Goal: Transaction & Acquisition: Purchase product/service

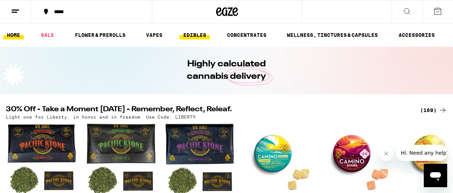
click at [203, 34] on link "EDIBLES" at bounding box center [195, 35] width 30 height 9
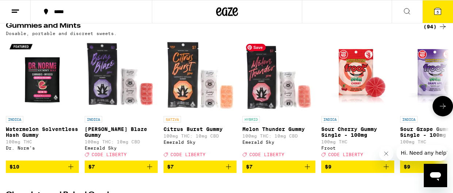
scroll to position [78, 0]
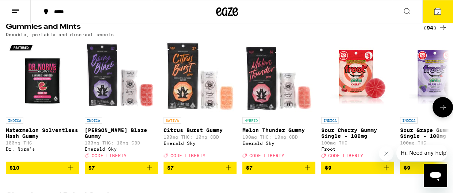
click at [442, 108] on icon at bounding box center [443, 107] width 9 height 9
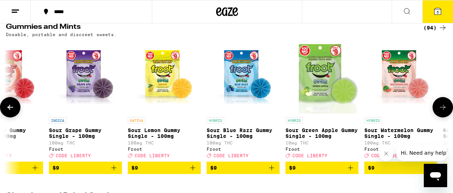
scroll to position [0, 362]
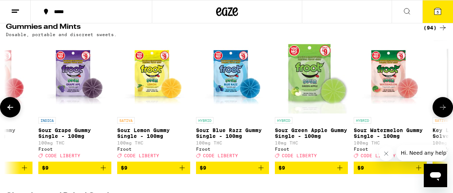
click at [442, 108] on icon at bounding box center [443, 107] width 9 height 9
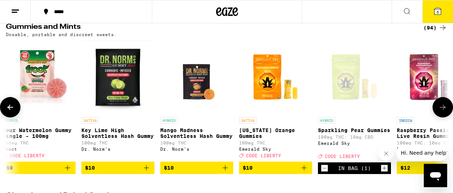
scroll to position [0, 724]
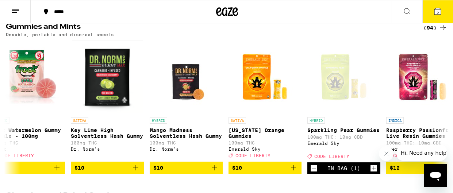
click at [437, 10] on span "5" at bounding box center [438, 12] width 2 height 4
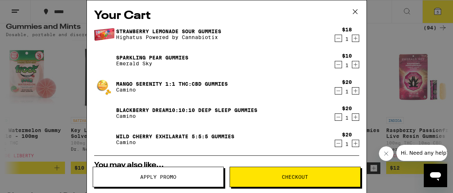
click at [340, 145] on icon "Decrement" at bounding box center [338, 143] width 7 height 9
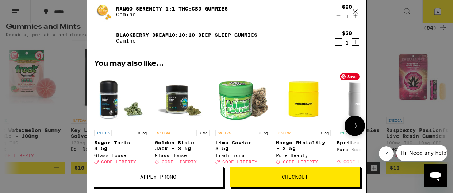
scroll to position [75, 0]
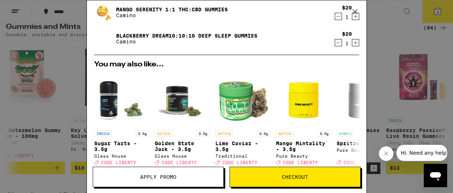
click at [355, 11] on icon at bounding box center [355, 11] width 11 height 11
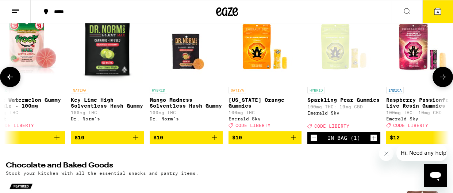
scroll to position [119, 0]
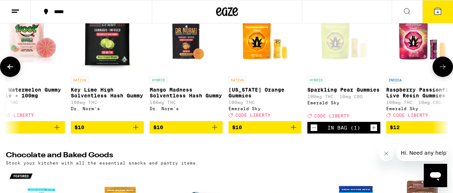
click at [438, 71] on button at bounding box center [443, 67] width 20 height 20
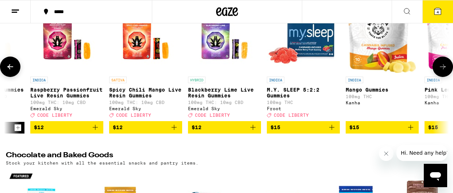
scroll to position [0, 1086]
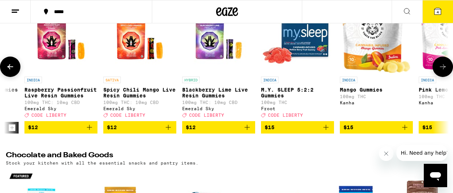
click at [439, 71] on icon at bounding box center [443, 66] width 9 height 9
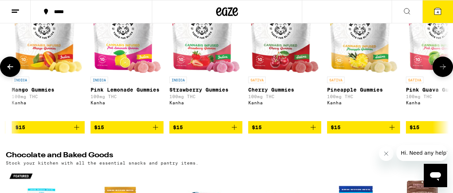
scroll to position [0, 1448]
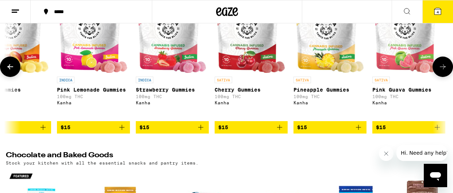
click at [439, 70] on icon at bounding box center [443, 66] width 9 height 9
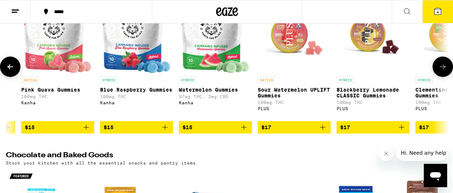
scroll to position [0, 1810]
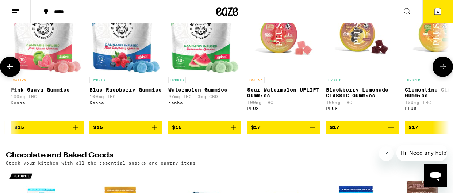
click at [13, 69] on icon at bounding box center [10, 66] width 6 height 5
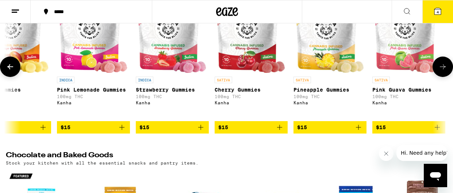
click at [13, 69] on icon at bounding box center [10, 66] width 6 height 5
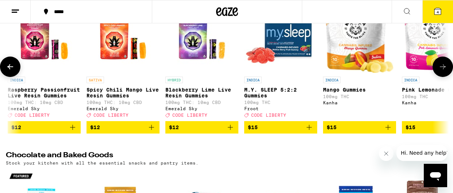
scroll to position [0, 1086]
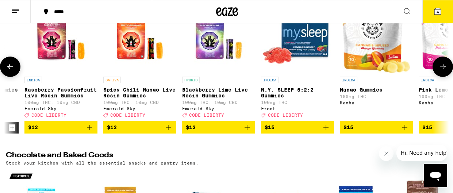
click at [13, 69] on icon at bounding box center [10, 66] width 6 height 5
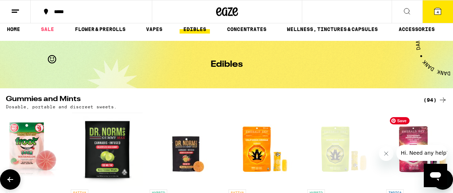
scroll to position [0, 0]
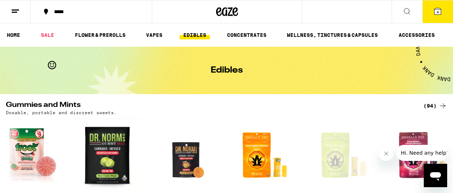
click at [438, 14] on span "4" at bounding box center [438, 12] width 2 height 4
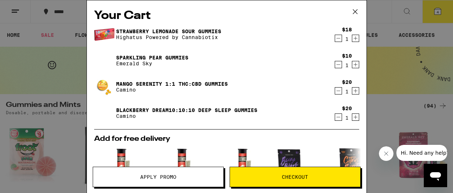
click at [357, 65] on icon "Increment" at bounding box center [356, 64] width 7 height 9
click at [356, 91] on icon "Increment" at bounding box center [356, 91] width 7 height 9
click at [167, 178] on span "Apply Promo" at bounding box center [158, 177] width 36 height 5
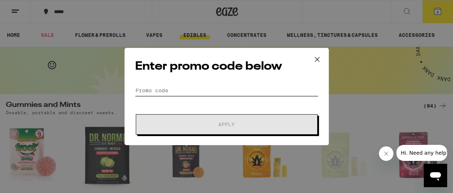
click at [191, 89] on input "Promo Code" at bounding box center [226, 90] width 183 height 11
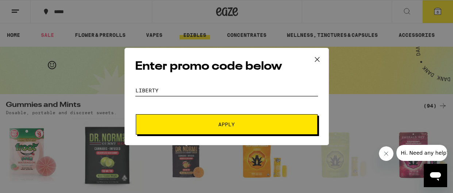
type input "LIBERTY"
click at [239, 127] on button "Apply" at bounding box center [227, 124] width 182 height 20
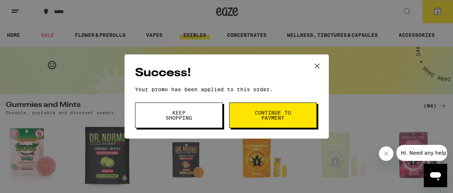
click at [259, 114] on span "Continue to payment" at bounding box center [273, 115] width 37 height 10
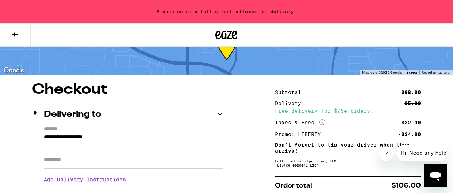
scroll to position [43, 0]
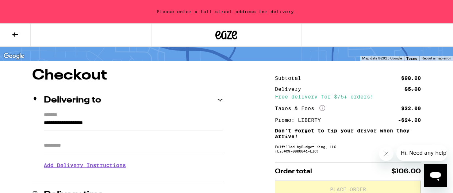
click at [142, 121] on input "**********" at bounding box center [133, 125] width 179 height 12
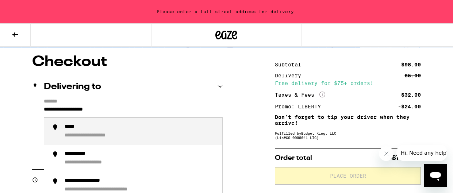
scroll to position [54, 0]
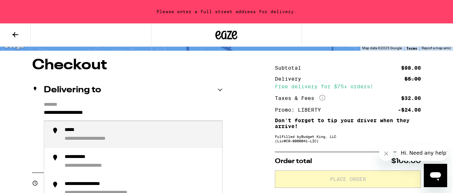
drag, startPoint x: 125, startPoint y: 114, endPoint x: 45, endPoint y: 109, distance: 80.2
click at [45, 109] on input "**********" at bounding box center [133, 114] width 179 height 12
click at [69, 132] on div "**********" at bounding box center [96, 130] width 63 height 7
type input "**********"
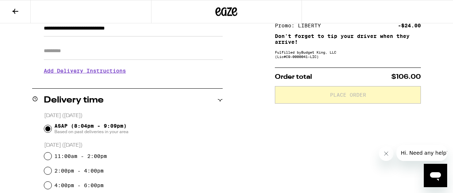
scroll to position [118, 0]
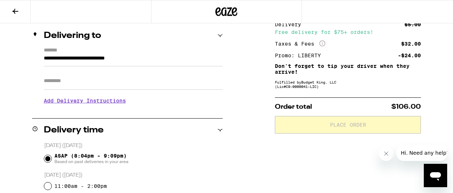
scroll to position [85, 0]
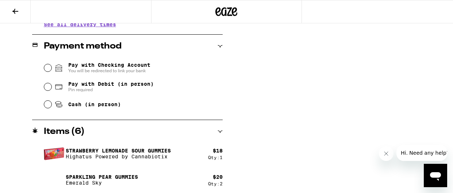
scroll to position [305, 0]
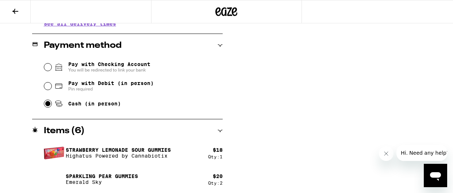
click at [46, 105] on input "Cash (in person)" at bounding box center [47, 103] width 7 height 7
radio input "true"
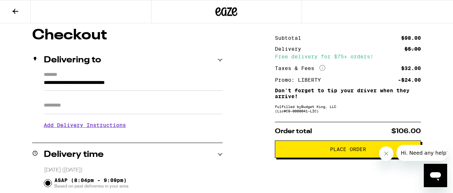
scroll to position [60, 0]
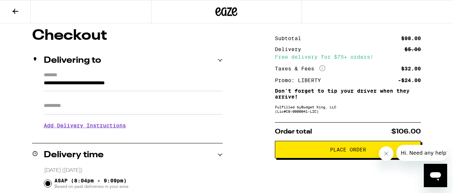
click at [342, 157] on button "Place Order" at bounding box center [348, 150] width 146 height 18
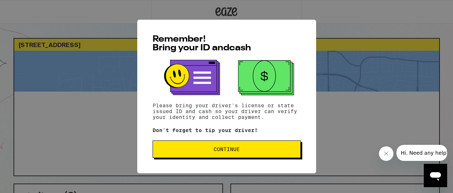
click at [217, 145] on button "Continue" at bounding box center [227, 150] width 148 height 18
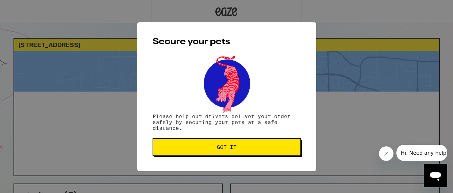
click at [221, 145] on span "Got it" at bounding box center [227, 147] width 20 height 5
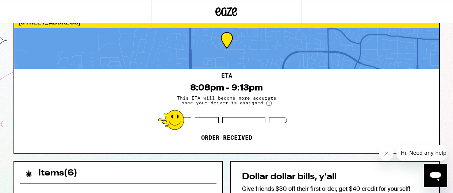
scroll to position [20, 0]
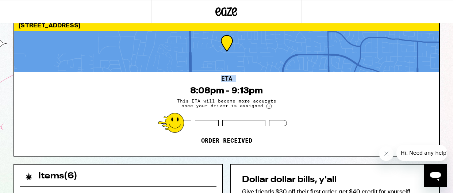
click at [194, 79] on div "3325 Esterbrook Way Antelope 95843 ETA 8:08pm - 9:13pm This ETA will become mor…" at bounding box center [227, 87] width 427 height 138
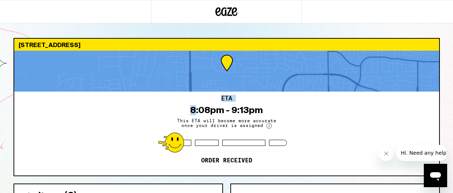
scroll to position [0, 0]
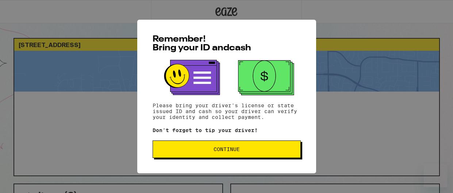
click at [222, 152] on span "Continue" at bounding box center [227, 149] width 26 height 5
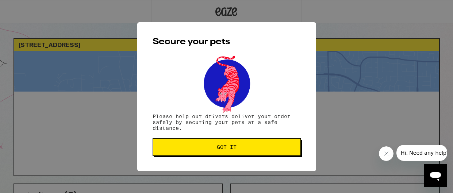
click at [222, 152] on button "Got it" at bounding box center [227, 147] width 148 height 18
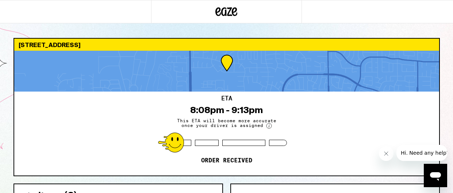
click at [433, 178] on icon "Open messaging window" at bounding box center [435, 176] width 11 height 9
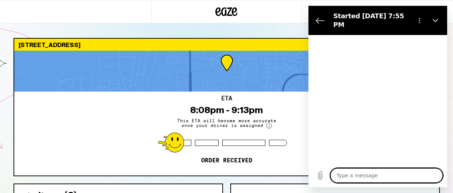
type textarea "x"
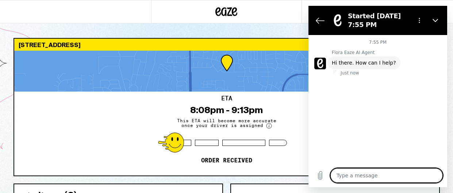
click at [376, 174] on textarea at bounding box center [387, 175] width 113 height 15
type textarea "J"
type textarea "x"
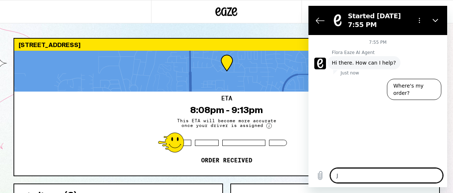
type textarea "Ju"
type textarea "x"
type textarea "Jus"
type textarea "x"
type textarea "Just"
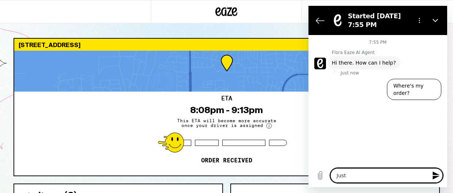
type textarea "x"
type textarea "Just"
type textarea "x"
type textarea "Just w"
type textarea "x"
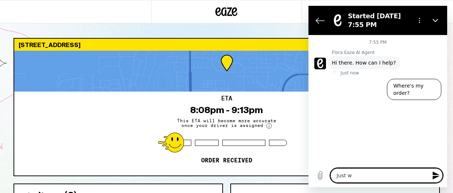
type textarea "Just wo"
type textarea "x"
type textarea "Just won"
type textarea "x"
type textarea "Just wond"
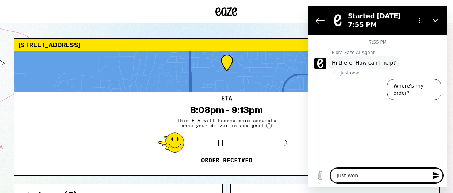
type textarea "x"
type textarea "Just wonde"
type textarea "x"
type textarea "Just wonder"
type textarea "x"
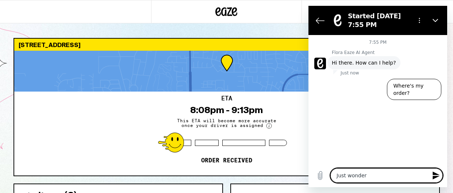
type textarea "Just wonderi"
type textarea "x"
type textarea "Just wonderin"
type textarea "x"
type textarea "Just wondering"
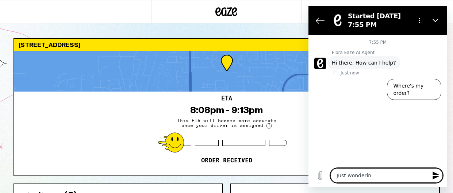
type textarea "x"
type textarea "Just wondering"
type textarea "x"
type textarea "Just wondering i"
type textarea "x"
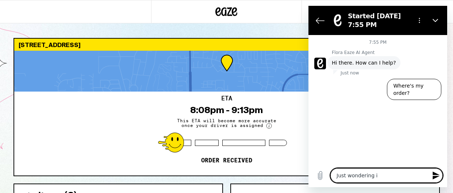
type textarea "Just wondering if"
type textarea "x"
type textarea "Just wondering if"
type textarea "x"
type textarea "Just wondering if m"
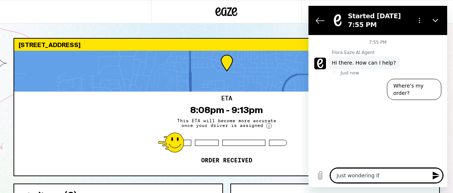
type textarea "x"
type textarea "Just wondering if my"
type textarea "x"
type textarea "Just wondering if my"
type textarea "x"
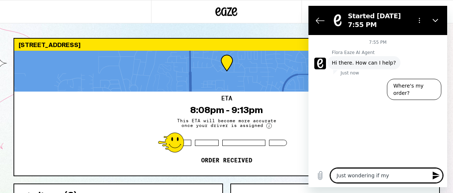
type textarea "Just wondering if my o"
type textarea "x"
type textarea "Just wondering if my or"
type textarea "x"
type textarea "Just wondering if my ord"
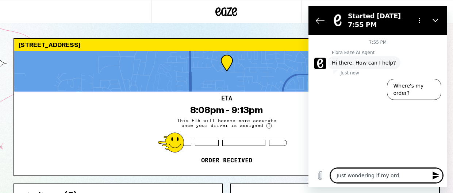
type textarea "x"
type textarea "Just wondering if my orde"
type textarea "x"
type textarea "Just wondering if my order"
type textarea "x"
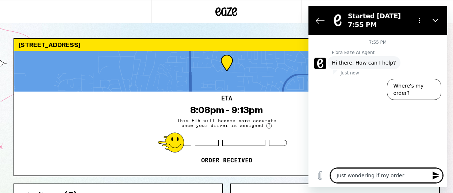
type textarea "Just wondering if my order"
type textarea "x"
type textarea "Just wondering if my order w"
type textarea "x"
type textarea "Just wondering if my order wi"
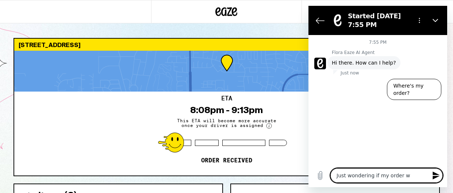
type textarea "x"
type textarea "Just wondering if my order wil"
type textarea "x"
type textarea "Just wondering if my order will"
type textarea "x"
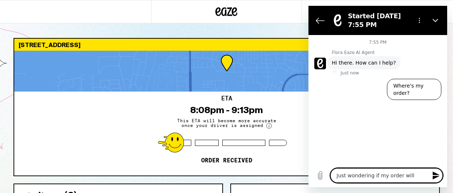
type textarea "Just wondering if my order will"
type textarea "x"
type textarea "Just wondering if my order will b"
type textarea "x"
type textarea "Just wondering if my order will be"
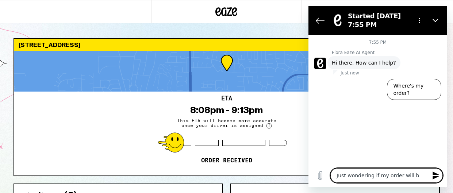
type textarea "x"
type textarea "Just wondering if my order will be"
type textarea "x"
type textarea "Just wondering if my order will be a"
type textarea "x"
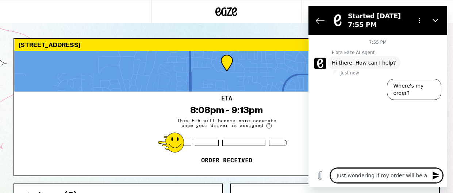
type textarea "Just wondering if my order will be as"
type textarea "x"
type textarea "Just wondering if my order will be ass"
type textarea "x"
type textarea "Just wondering if my order will be assi"
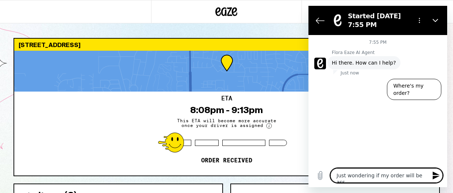
type textarea "x"
type textarea "Just wondering if my order will be assig"
type textarea "x"
type textarea "Just wondering if my order will be assign"
type textarea "x"
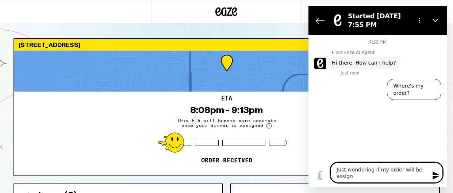
type textarea "Just wondering if my order will be assigne"
type textarea "x"
type textarea "Just wondering if my order will be assigned"
type textarea "x"
type textarea "Just wondering if my order will be assigned"
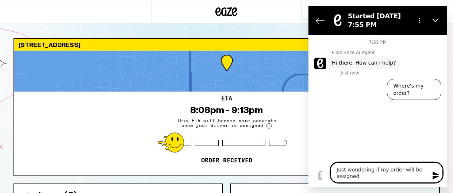
type textarea "x"
type textarea "Just wondering if my order will be assigned t"
type textarea "x"
type textarea "Just wondering if my order will be assigned to"
type textarea "x"
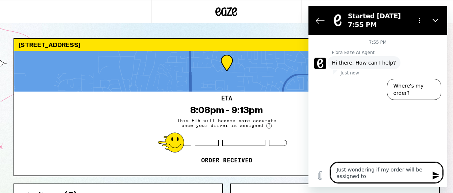
type textarea "Just wondering if my order will be assigned to"
type textarea "x"
type textarea "Just wondering if my order will be assigned to a"
type textarea "x"
type textarea "Just wondering if my order will be assigned to a"
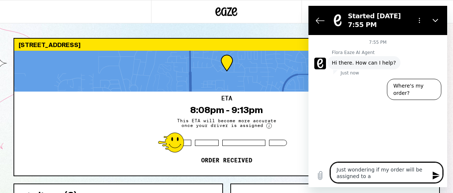
type textarea "x"
type textarea "Just wondering if my order will be assigned to a d"
type textarea "x"
type textarea "Just wondering if my order will be assigned to a dr"
type textarea "x"
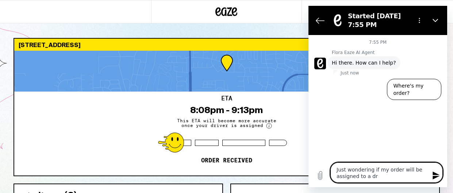
type textarea "Just wondering if my order will be assigned to a dri"
type textarea "x"
type textarea "Just wondering if my order will be assigned to a driv"
type textarea "x"
type textarea "Just wondering if my order will be assigned to a drive"
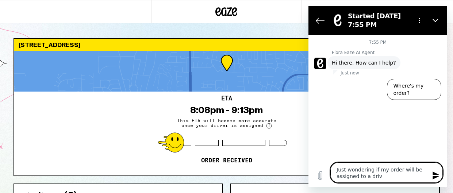
type textarea "x"
type textarea "Just wondering if my order will be assigned to a driver"
type textarea "x"
type textarea "Just wondering if my order will be assigned to a driver"
type textarea "x"
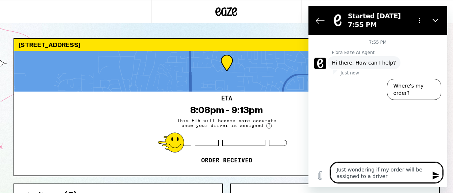
type textarea "Just wondering if my order will be assigned to a driver t"
type textarea "x"
type textarea "Just wondering if my order will be assigned to a driver to"
type textarea "x"
type textarea "Just wondering if my order will be assigned to a driver ton"
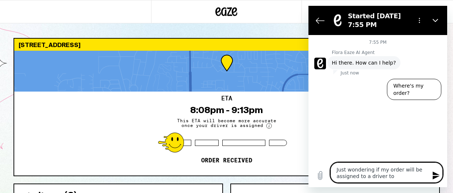
type textarea "x"
type textarea "Just wondering if my order will be assigned to a driver toni"
type textarea "x"
type textarea "Just wondering if my order will be assigned to a driver tonig"
type textarea "x"
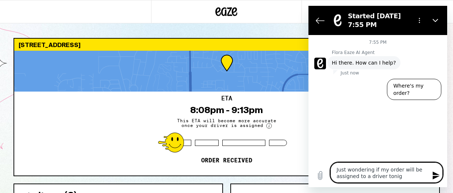
type textarea "Just wondering if my order will be assigned to a driver tonigh"
type textarea "x"
type textarea "Just wondering if my order will be assigned to a driver tonight"
type textarea "x"
type textarea "Just wondering if my order will be assigned to a driver tonight"
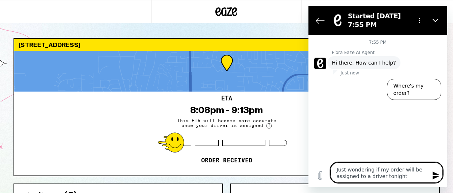
click at [438, 173] on icon "Send message" at bounding box center [436, 175] width 9 height 9
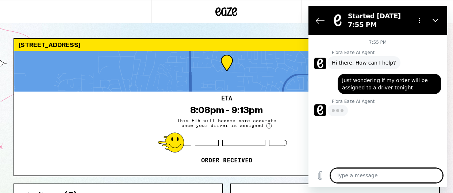
type textarea "x"
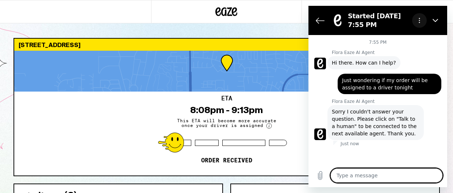
click at [422, 20] on icon "Options menu" at bounding box center [420, 21] width 6 height 6
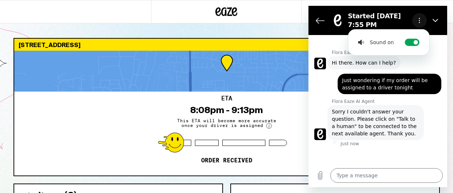
click at [422, 20] on icon "Options menu" at bounding box center [420, 21] width 6 height 6
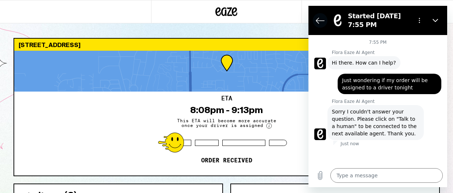
click at [323, 22] on icon "Back to the conversation list" at bounding box center [320, 20] width 9 height 9
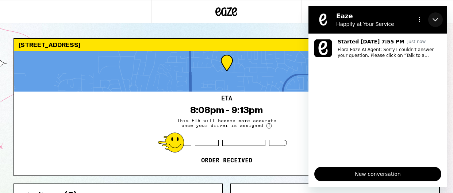
click at [437, 19] on icon "Close" at bounding box center [436, 20] width 6 height 6
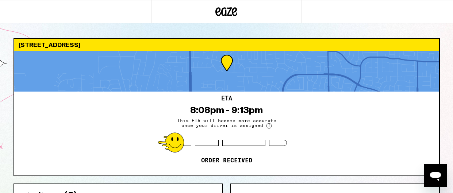
drag, startPoint x: 313, startPoint y: 18, endPoint x: 318, endPoint y: 16, distance: 5.3
click at [316, 16] on div at bounding box center [226, 11] width 453 height 23
click at [438, 15] on div at bounding box center [226, 11] width 453 height 23
click at [258, 13] on div at bounding box center [226, 11] width 151 height 23
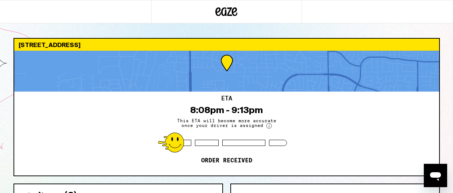
drag, startPoint x: 159, startPoint y: 18, endPoint x: 194, endPoint y: 0, distance: 39.5
click at [169, 13] on div at bounding box center [226, 11] width 151 height 23
click at [125, 187] on div "Items ( 6 )" at bounding box center [118, 192] width 208 height 16
click at [271, 10] on div at bounding box center [226, 11] width 151 height 23
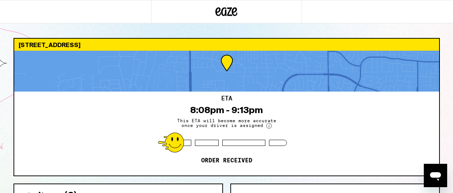
click at [432, 178] on icon "Open messaging window" at bounding box center [435, 175] width 13 height 13
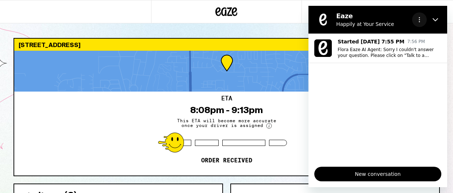
click at [423, 20] on button "Options menu" at bounding box center [419, 19] width 15 height 15
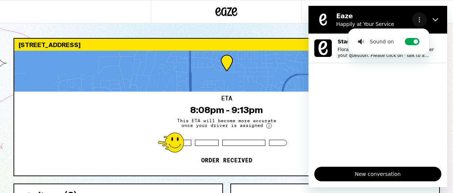
click at [420, 20] on icon "Options menu" at bounding box center [420, 20] width 6 height 6
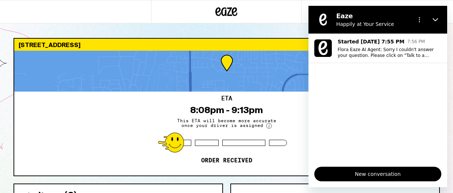
click at [393, 175] on span "New conversation" at bounding box center [378, 174] width 115 height 9
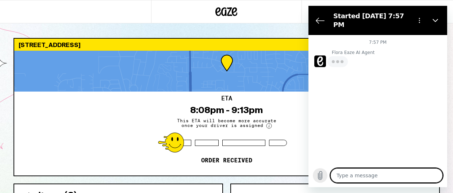
type textarea "x"
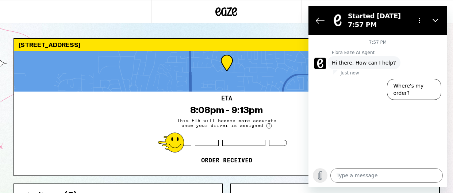
click at [322, 177] on icon "Upload file" at bounding box center [321, 176] width 4 height 8
click at [384, 176] on textarea at bounding box center [387, 175] width 113 height 15
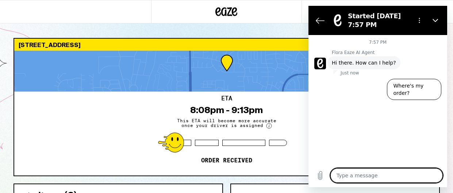
type textarea "H"
type textarea "x"
type textarea "Ho"
type textarea "x"
type textarea "How"
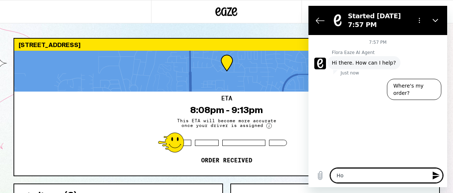
type textarea "x"
type textarea "How"
type textarea "x"
type textarea "How d"
type textarea "x"
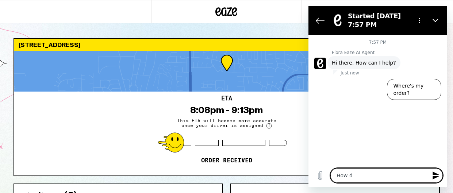
type textarea "How di"
type textarea "x"
type textarea "How d"
type textarea "x"
type textarea "How do"
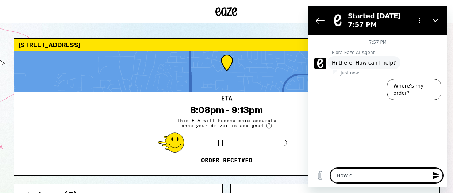
type textarea "x"
type textarea "How do"
type textarea "x"
type textarea "How do i"
type textarea "x"
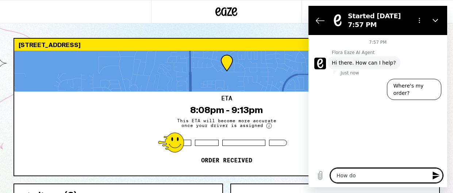
type textarea "How do I"
type textarea "x"
type textarea "How do I s"
type textarea "x"
type textarea "How do I sp"
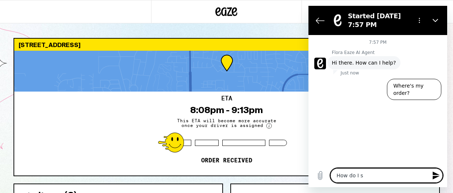
type textarea "x"
type textarea "How do I spe"
type textarea "x"
type textarea "How do I spea"
type textarea "x"
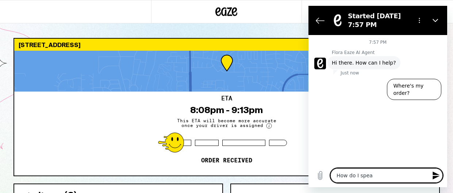
type textarea "How do I speak"
type textarea "x"
type textarea "How do I speak"
type textarea "x"
type textarea "How do I speak t"
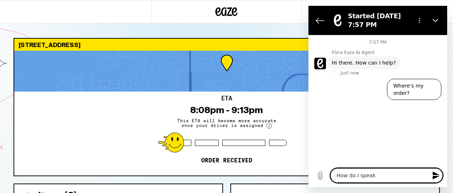
type textarea "x"
type textarea "How do I speak to"
type textarea "x"
type textarea "How do I speak to"
type textarea "x"
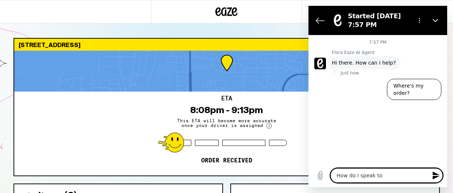
type textarea "How do I speak to a"
type textarea "x"
type textarea "How do I speak to a"
type textarea "x"
type textarea "How do I speak to a l"
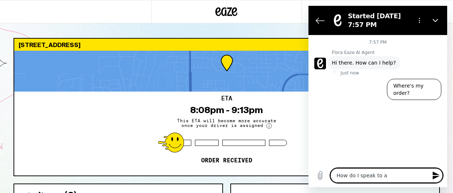
type textarea "x"
type textarea "How do I speak to a li"
type textarea "x"
type textarea "How do I speak to a liv"
type textarea "x"
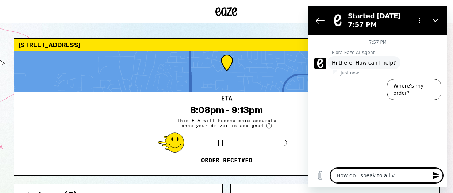
type textarea "How do I speak to a live"
type textarea "x"
type textarea "How do I speak to a live"
type textarea "x"
type textarea "How do I speak to a live a"
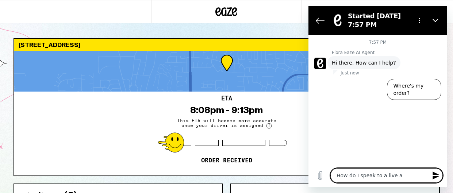
type textarea "x"
type textarea "How do I speak to a live ag"
type textarea "x"
type textarea "How do I speak to a live age"
type textarea "x"
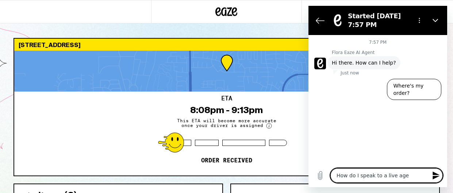
type textarea "How do I speak to a live agen"
type textarea "x"
type textarea "How do I speak to a live agent"
type textarea "x"
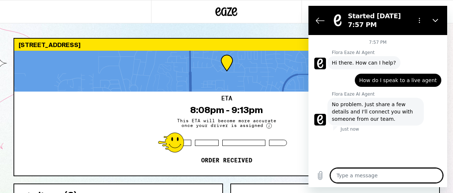
type textarea "x"
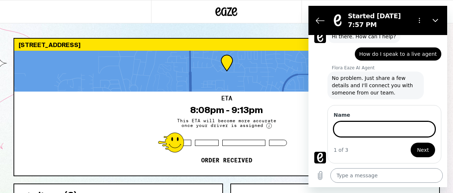
scroll to position [26, 0]
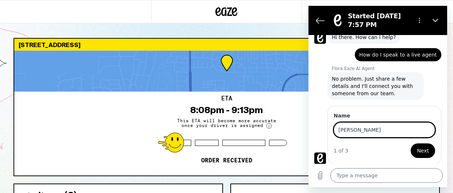
type input "Wendy French"
click at [429, 148] on span "Next" at bounding box center [423, 150] width 12 height 9
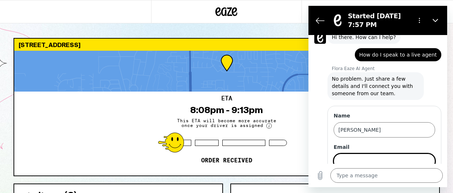
scroll to position [57, 0]
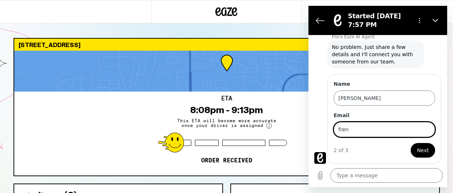
type input "frenwen@aol.com"
click at [421, 152] on span "Next" at bounding box center [423, 150] width 12 height 9
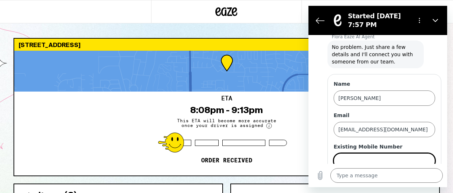
scroll to position [88, 0]
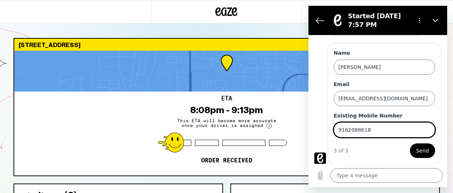
type input "9162088618"
click at [435, 133] on div "Name Wendy French Email frenwen@aol.com Existing Mobile Number 9162088618 3 of …" at bounding box center [385, 103] width 114 height 121
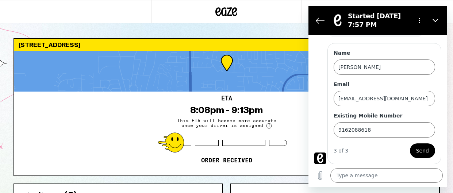
click at [424, 149] on span "Send" at bounding box center [422, 150] width 13 height 9
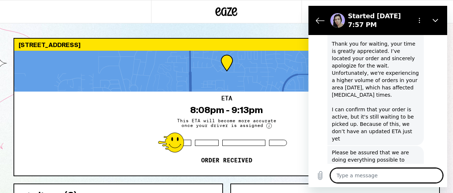
scroll to position [406, 0]
click at [369, 174] on textarea at bounding box center [387, 175] width 113 height 15
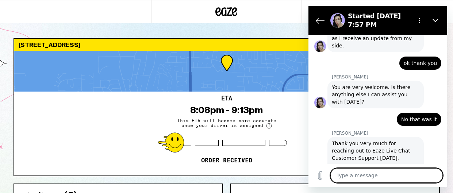
scroll to position [580, 0]
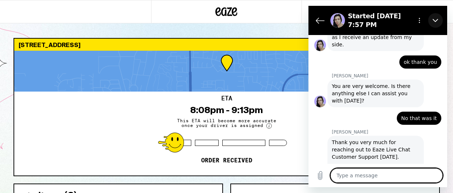
click at [437, 18] on icon "Close" at bounding box center [436, 21] width 6 height 6
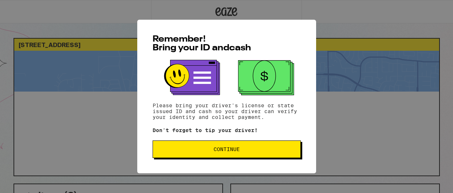
click at [244, 154] on button "Continue" at bounding box center [227, 150] width 148 height 18
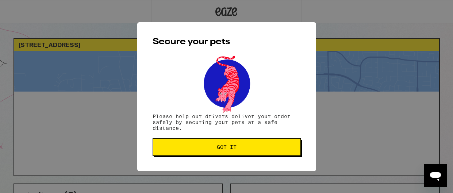
click at [244, 154] on button "Got it" at bounding box center [227, 147] width 148 height 18
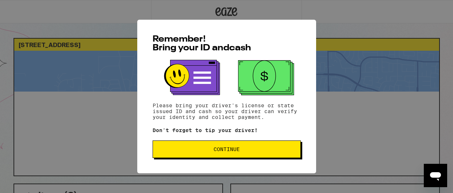
click at [204, 150] on span "Continue" at bounding box center [227, 149] width 136 height 5
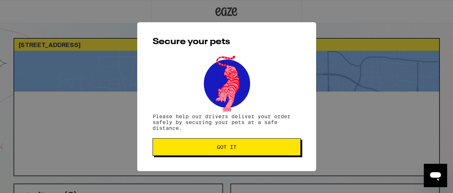
click at [204, 150] on span "Got it" at bounding box center [227, 147] width 136 height 5
